Goal: Information Seeking & Learning: Learn about a topic

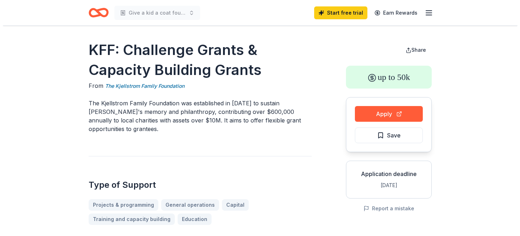
scroll to position [35, 0]
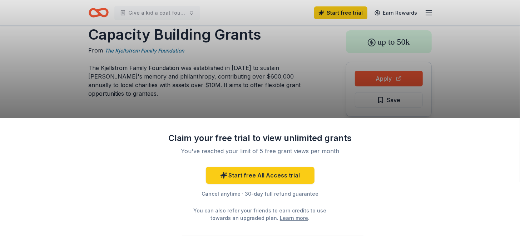
click at [189, 14] on div "Claim your free trial to view unlimited grants You've reached your limit of 5 f…" at bounding box center [260, 118] width 520 height 236
click at [191, 11] on div "Claim your free trial to view unlimited grants You've reached your limit of 5 f…" at bounding box center [260, 118] width 520 height 236
click at [160, 11] on div "Claim your free trial to view unlimited grants You've reached your limit of 5 f…" at bounding box center [260, 118] width 520 height 236
click at [388, 77] on div "Claim your free trial to view unlimited grants You've reached your limit of 5 f…" at bounding box center [260, 118] width 520 height 236
click at [124, 51] on div "Claim your free trial to view unlimited grants You've reached your limit of 5 f…" at bounding box center [260, 118] width 520 height 236
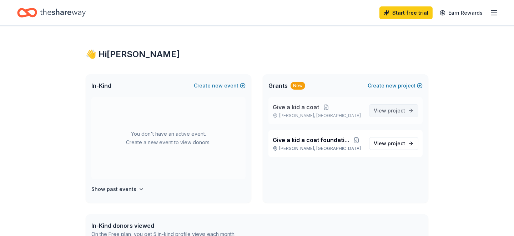
click at [386, 113] on span "View project" at bounding box center [389, 110] width 31 height 9
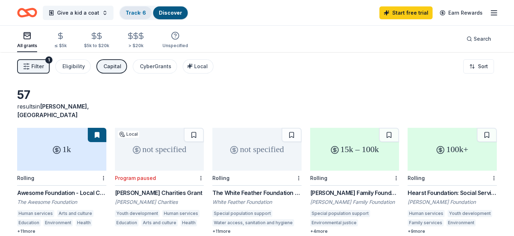
click at [140, 13] on link "Track · 6" at bounding box center [136, 13] width 20 height 6
